Goal: Task Accomplishment & Management: Use online tool/utility

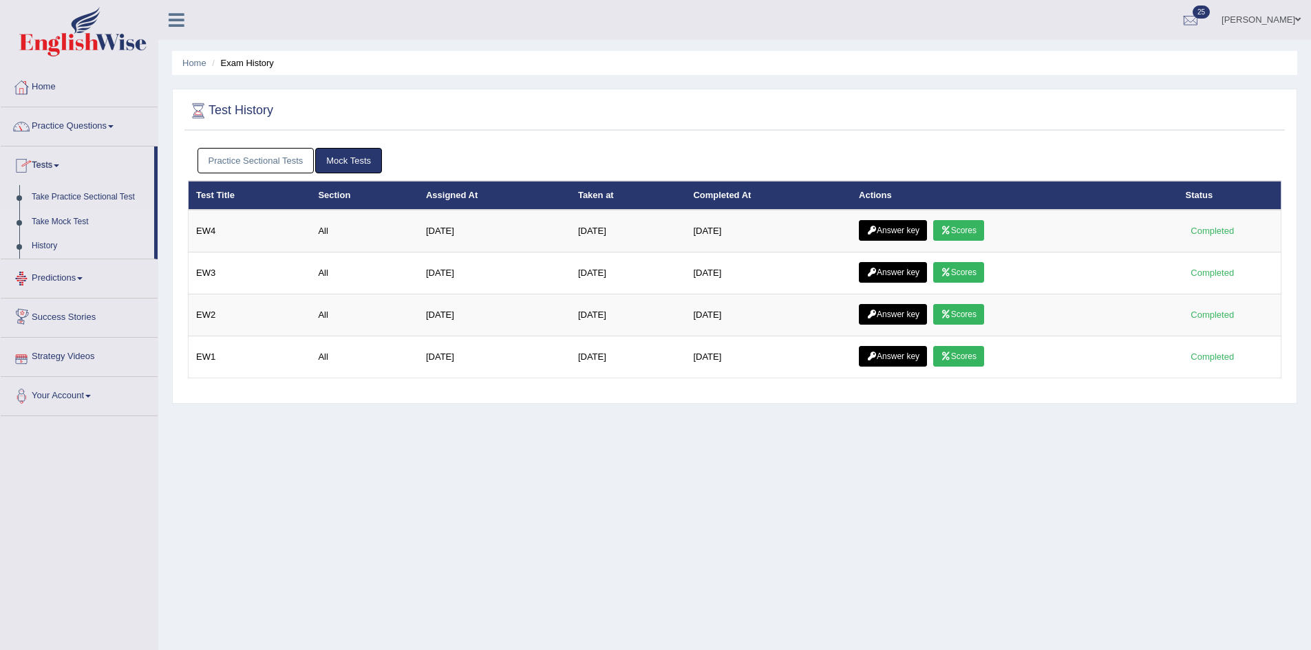
click at [80, 217] on link "Take Mock Test" at bounding box center [89, 222] width 129 height 25
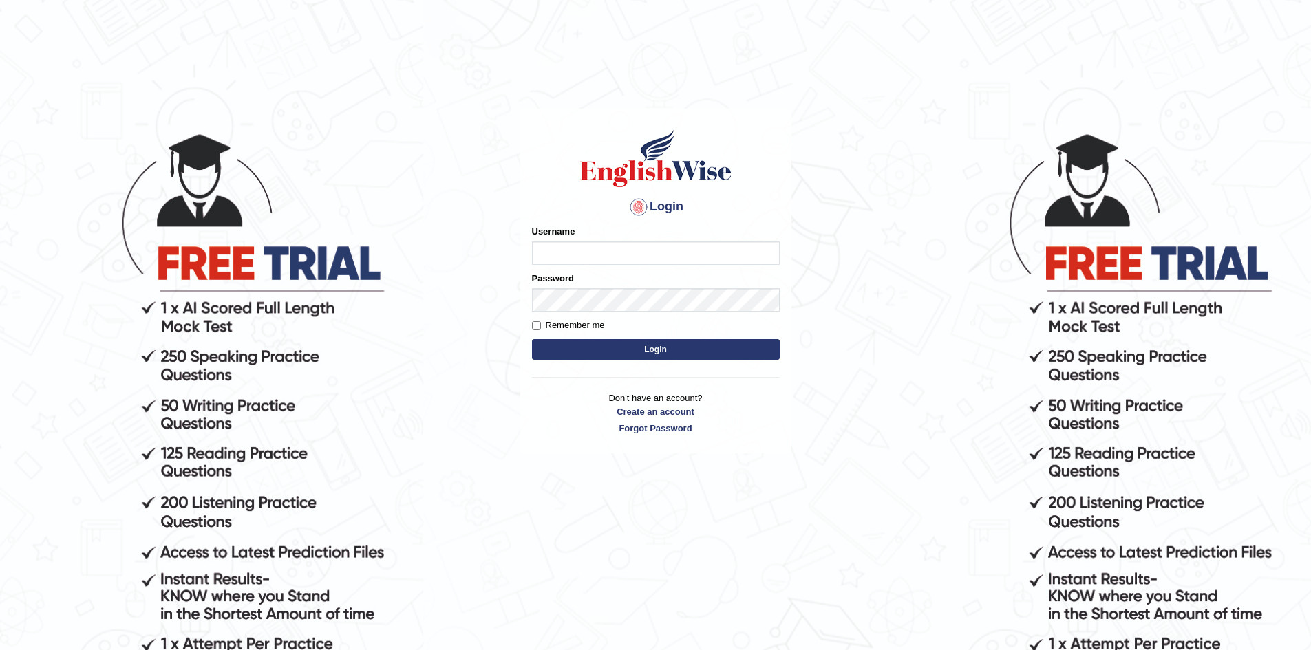
type input "Aliceenyonam"
click at [671, 352] on button "Login" at bounding box center [656, 349] width 248 height 21
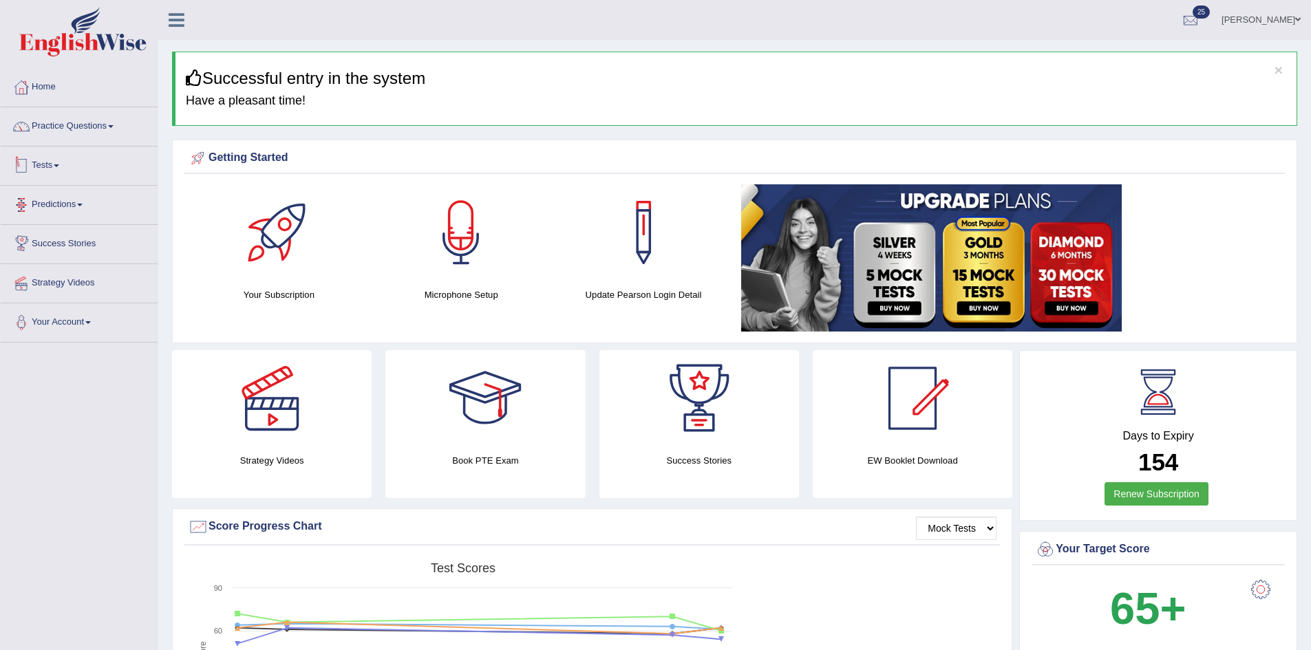
click at [52, 159] on link "Tests" at bounding box center [79, 164] width 157 height 34
click at [69, 219] on link "Take Mock Test" at bounding box center [89, 222] width 129 height 25
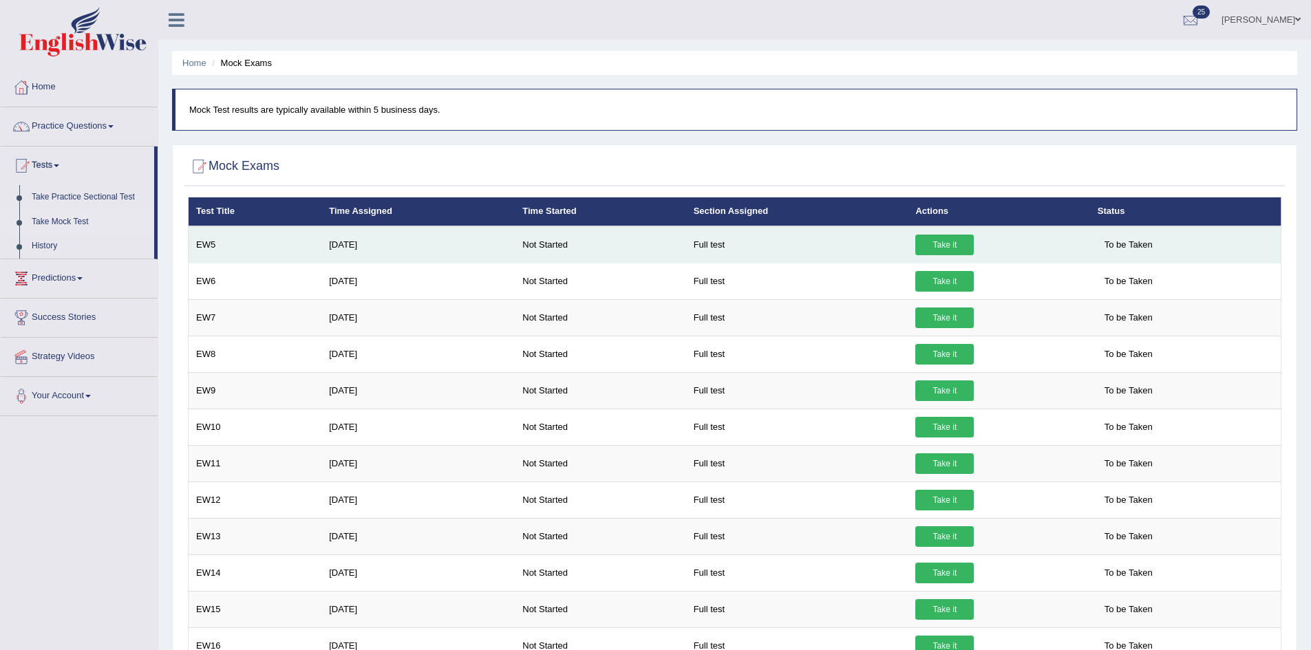
click at [959, 239] on link "Take it" at bounding box center [944, 245] width 58 height 21
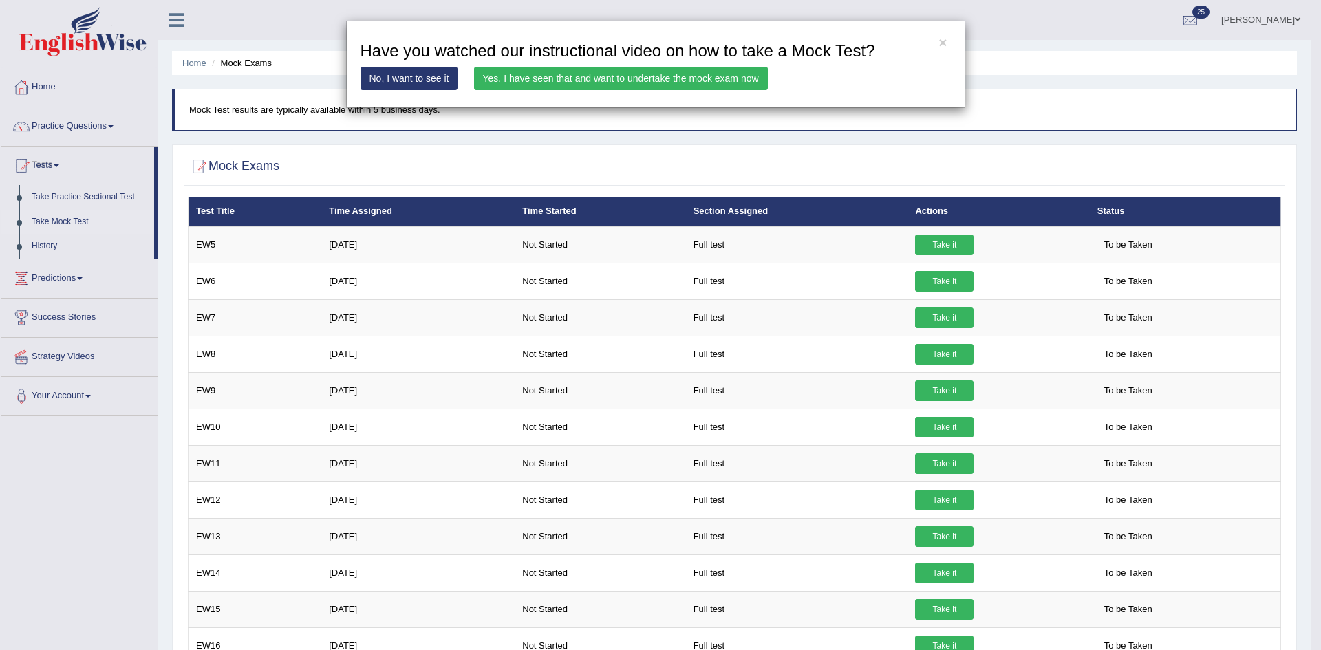
click at [566, 76] on link "Yes, I have seen that and want to undertake the mock exam now" at bounding box center [621, 78] width 294 height 23
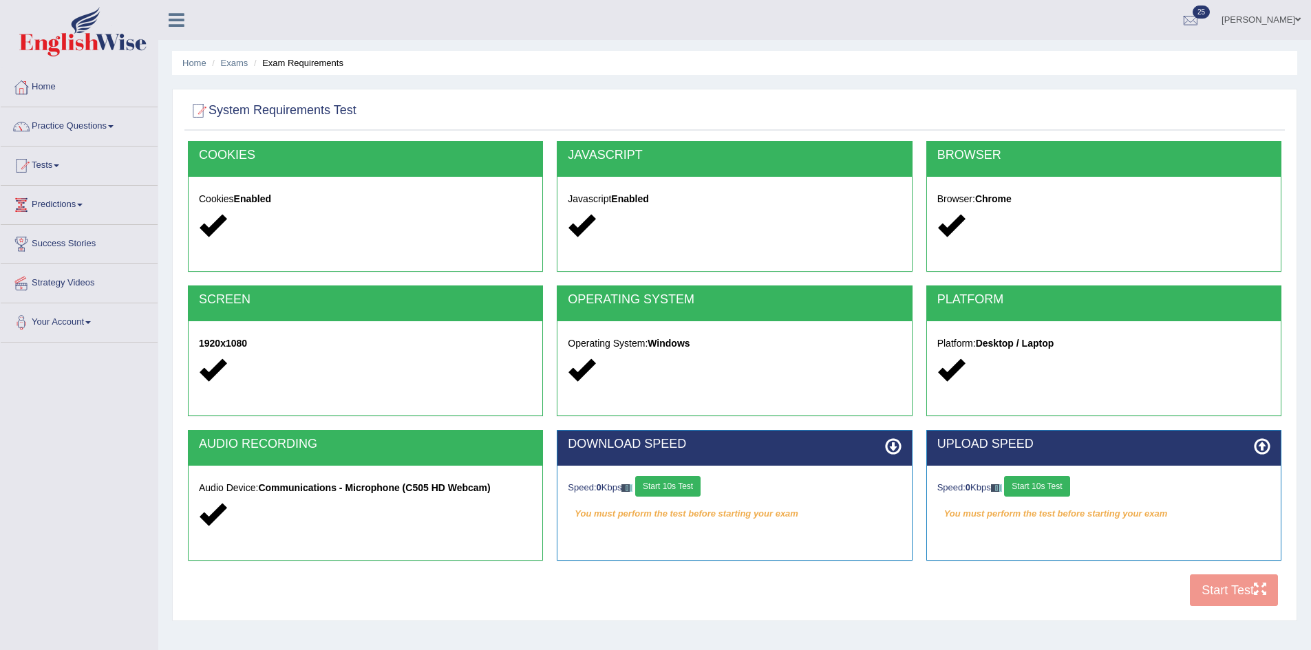
click at [676, 482] on button "Start 10s Test" at bounding box center [667, 486] width 65 height 21
click at [1067, 487] on button "Start 10s Test" at bounding box center [1036, 486] width 65 height 21
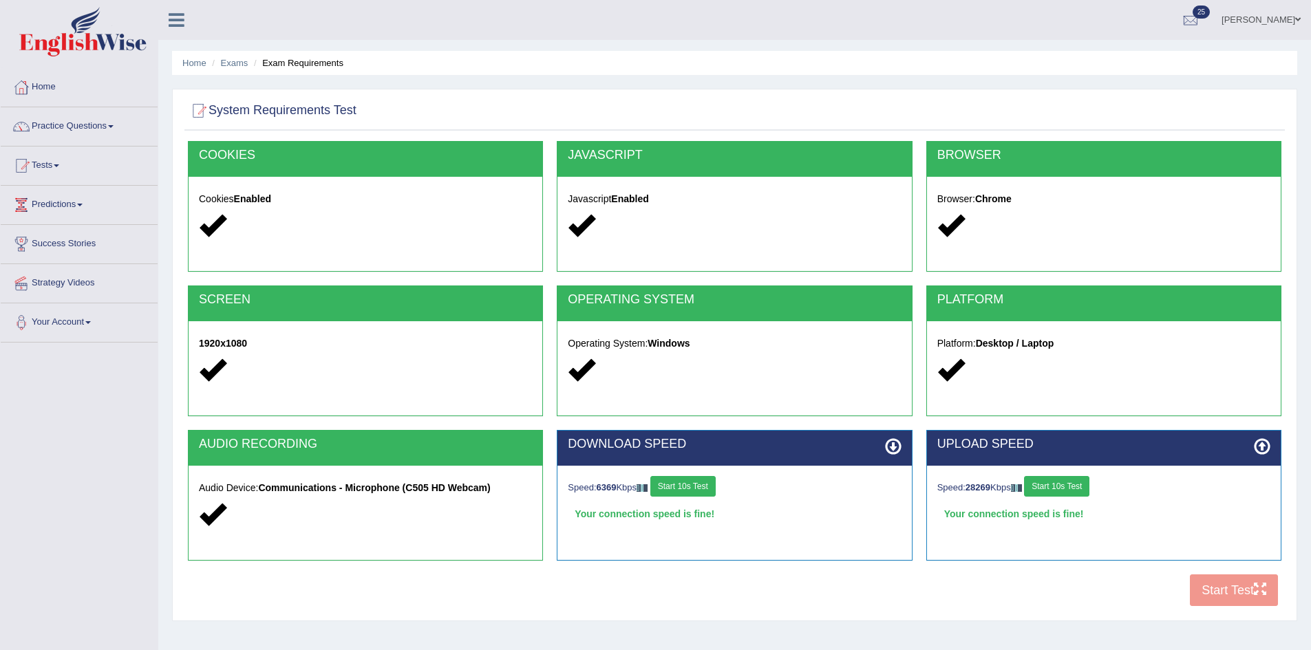
click at [1223, 586] on div "COOKIES Cookies Enabled JAVASCRIPT Javascript Enabled BROWSER Browser: Chrome S…" at bounding box center [734, 377] width 1100 height 473
click at [1219, 590] on button "Start Test" at bounding box center [1234, 591] width 88 height 32
